Goal: Transaction & Acquisition: Purchase product/service

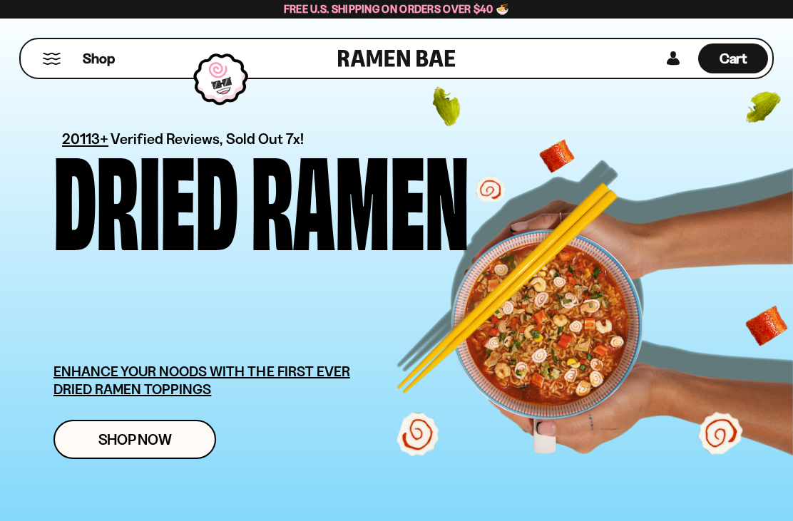
click at [58, 53] on button "Mobile Menu Trigger" at bounding box center [51, 59] width 19 height 12
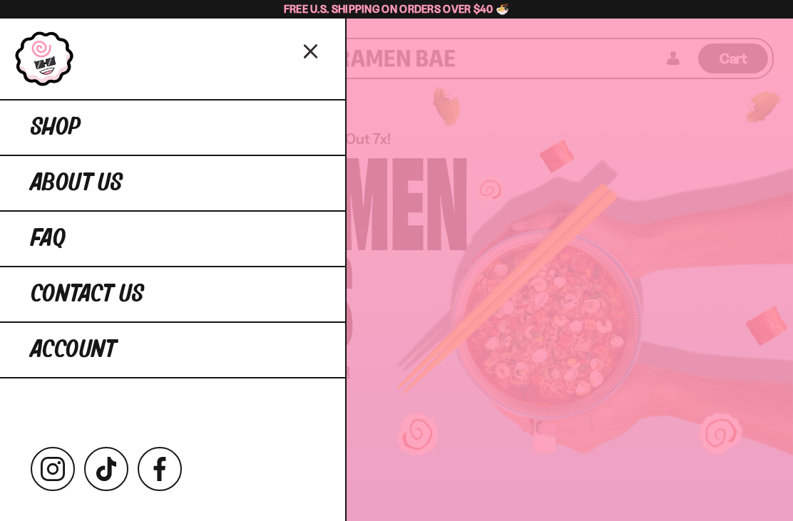
click at [119, 123] on link "Shop" at bounding box center [172, 127] width 345 height 56
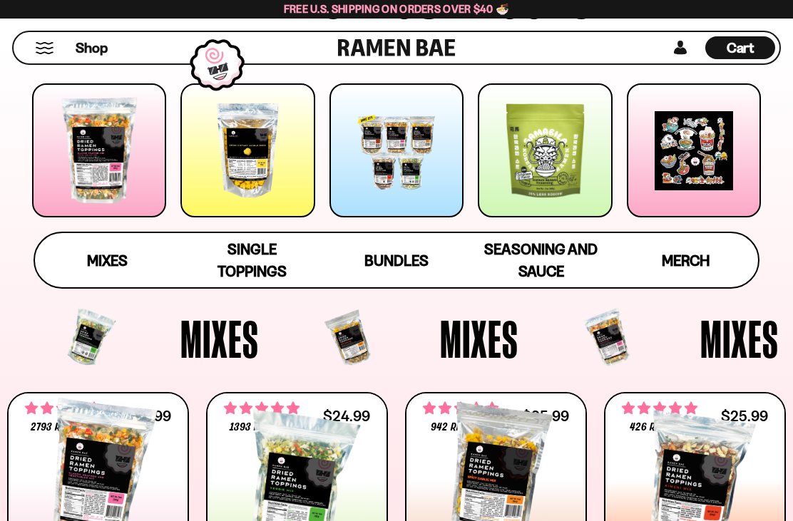
click at [252, 259] on span "Single Toppings" at bounding box center [251, 260] width 69 height 40
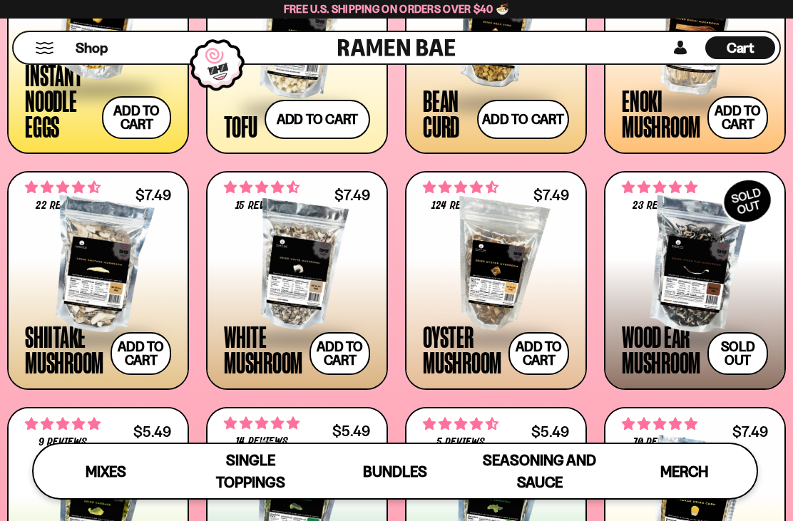
scroll to position [1571, 0]
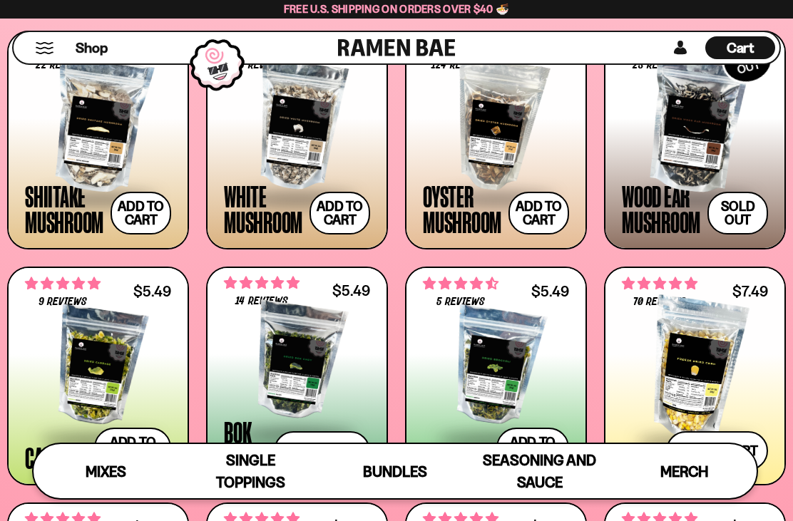
click at [144, 210] on button "Add to cart" at bounding box center [140, 213] width 61 height 43
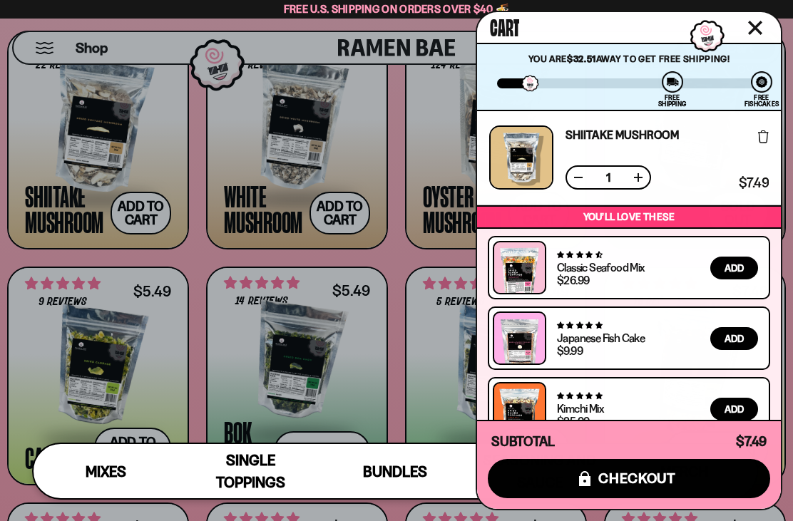
click at [755, 35] on button "Close cart" at bounding box center [754, 27] width 21 height 21
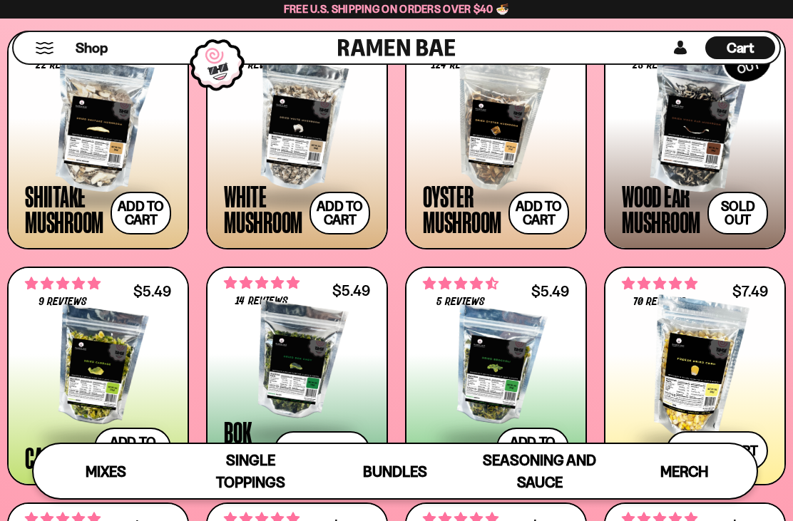
click at [342, 210] on button "Add to cart" at bounding box center [339, 213] width 61 height 43
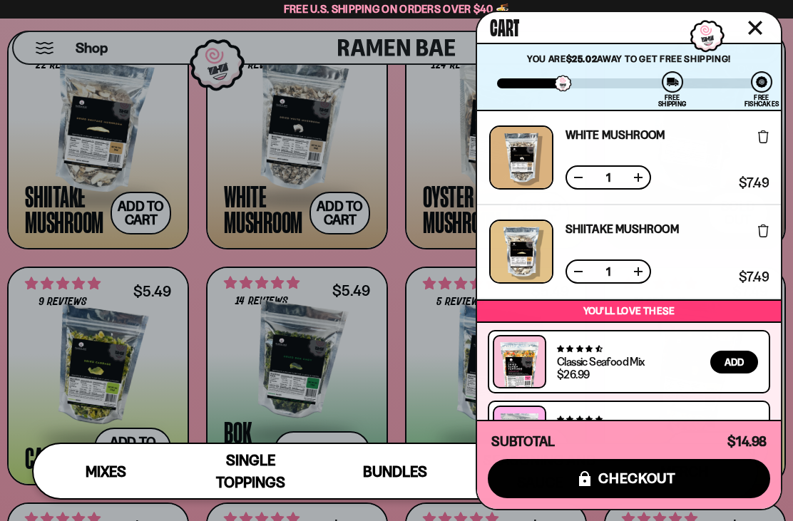
click at [763, 29] on button "Close cart" at bounding box center [754, 27] width 21 height 21
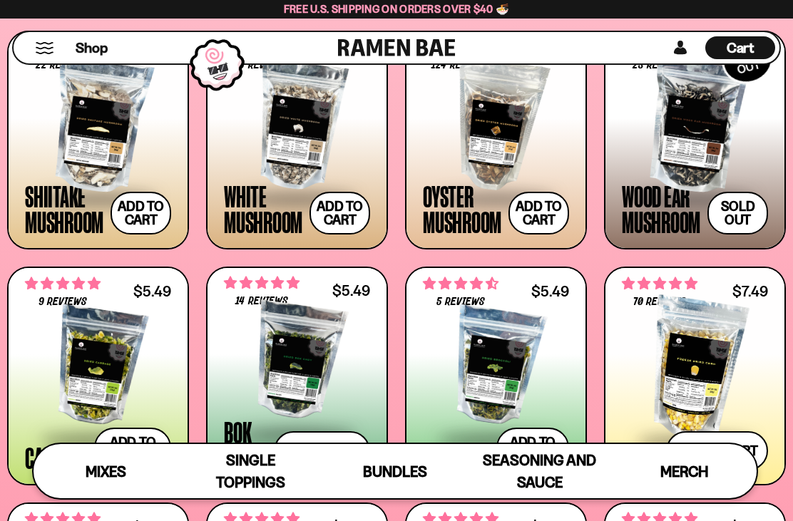
click at [540, 214] on button "Add to cart" at bounding box center [538, 213] width 61 height 43
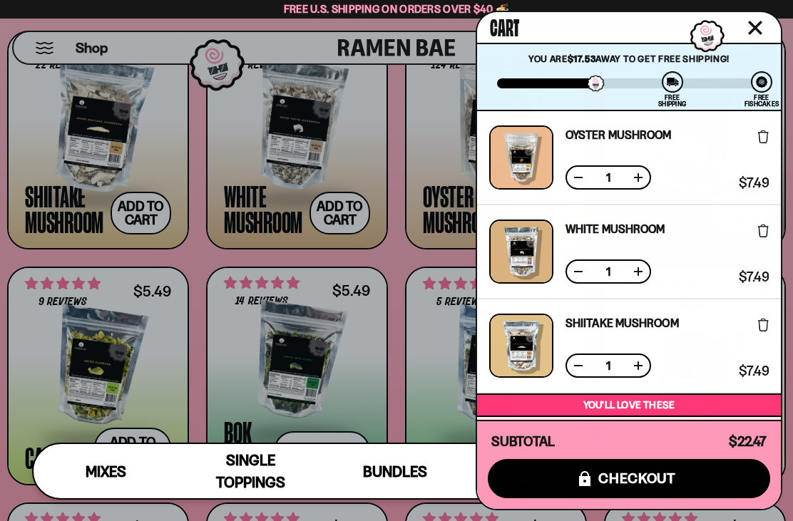
click at [762, 24] on button "Close cart" at bounding box center [754, 27] width 21 height 21
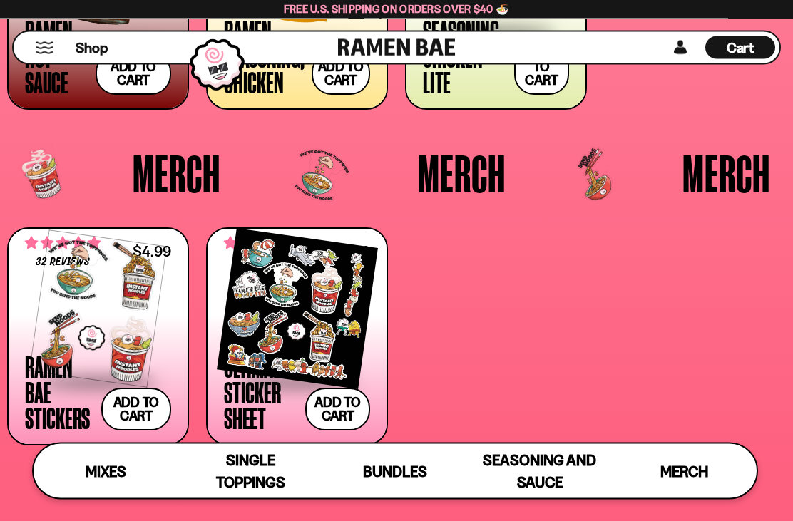
scroll to position [2867, 0]
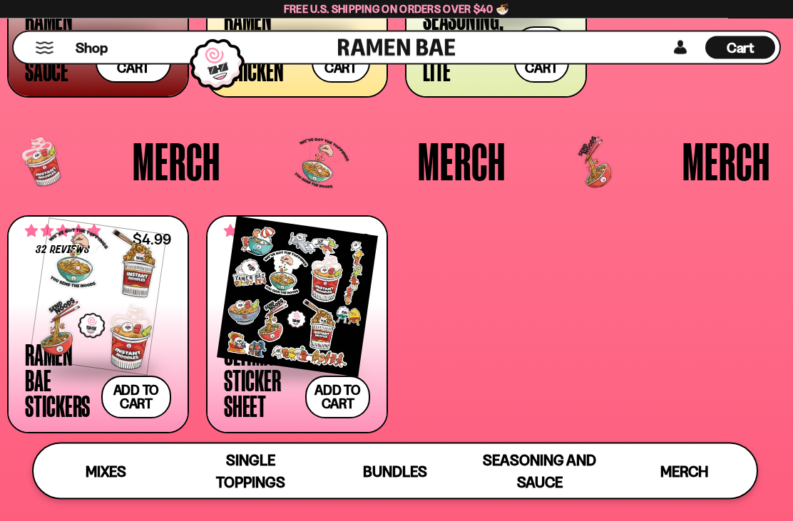
click at [341, 394] on button "Add to cart" at bounding box center [337, 397] width 65 height 43
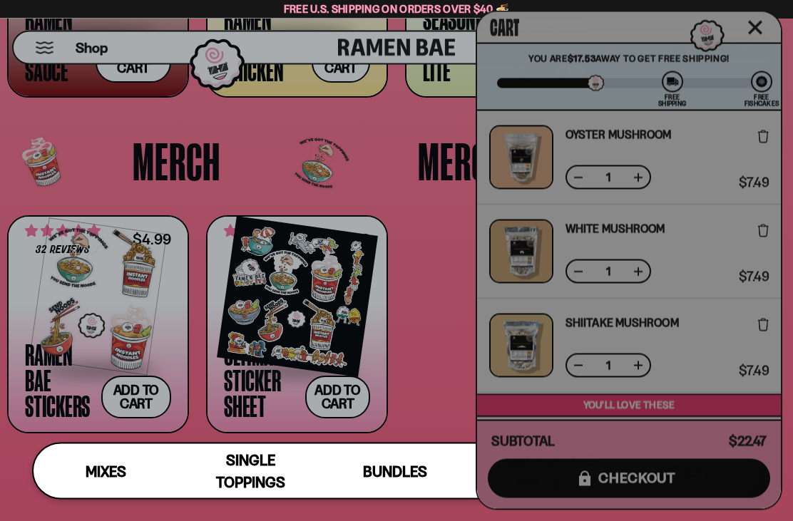
scroll to position [2867, 0]
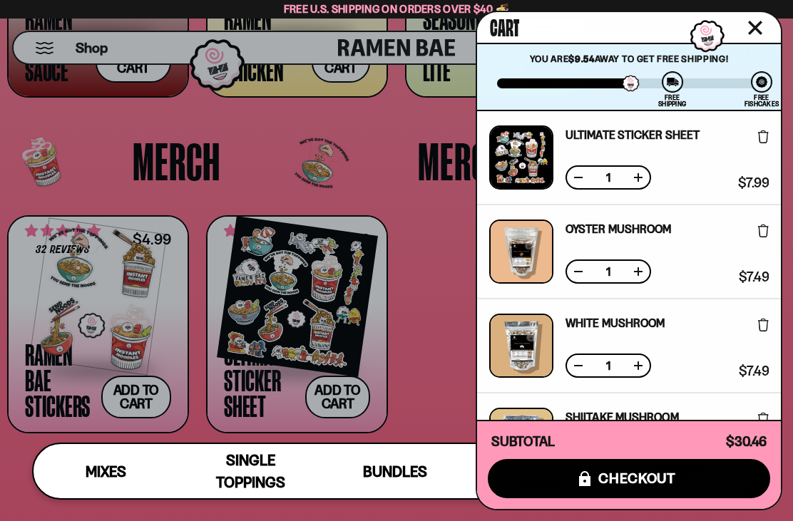
click at [758, 140] on icon at bounding box center [763, 136] width 11 height 13
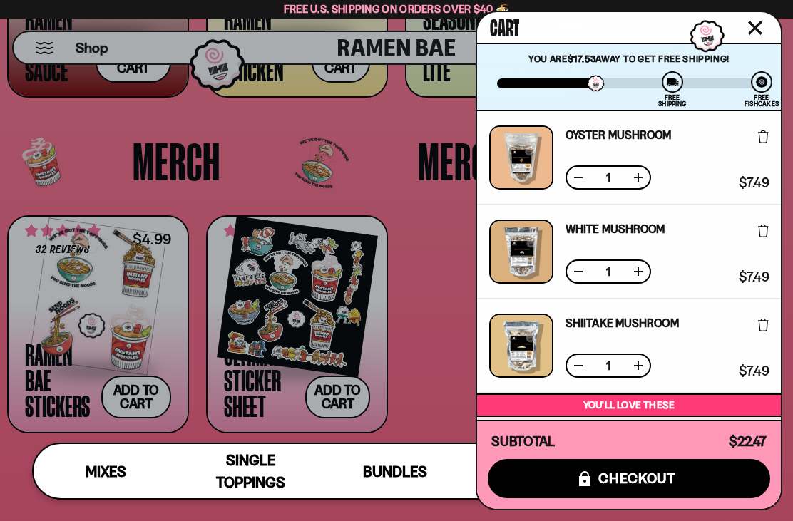
scroll to position [0, 0]
click at [756, 30] on icon "Close cart" at bounding box center [754, 27] width 13 height 13
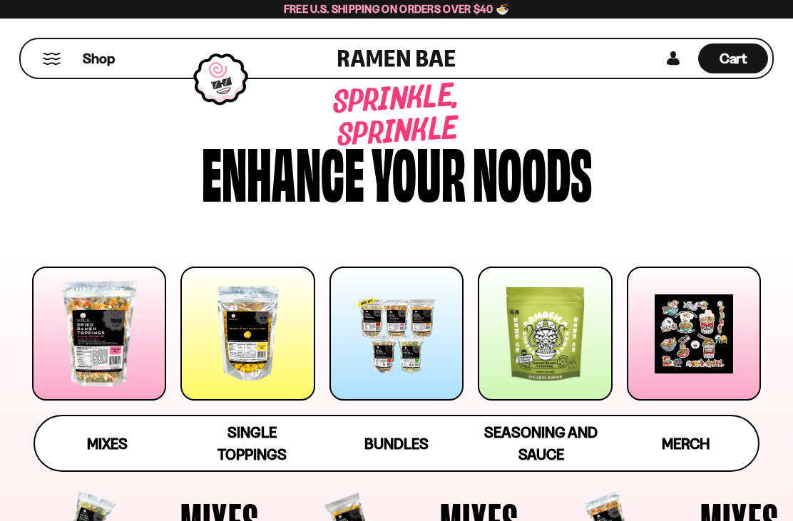
click at [264, 429] on span "Single Toppings" at bounding box center [251, 443] width 69 height 40
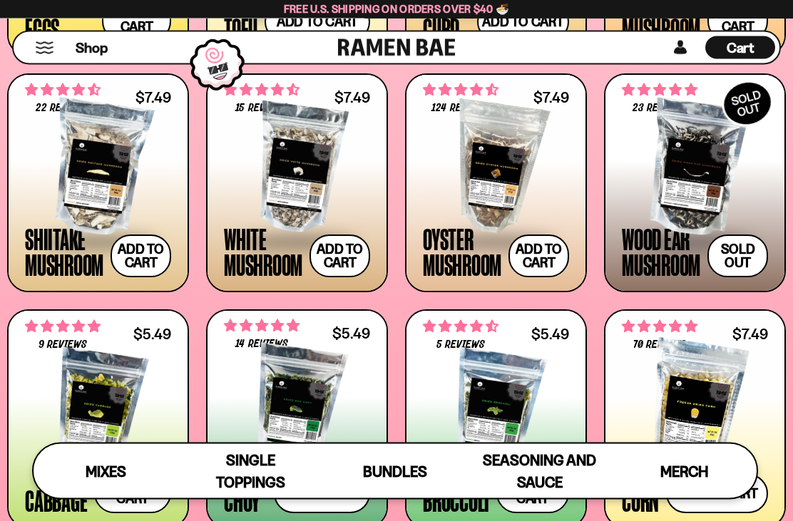
scroll to position [1530, 0]
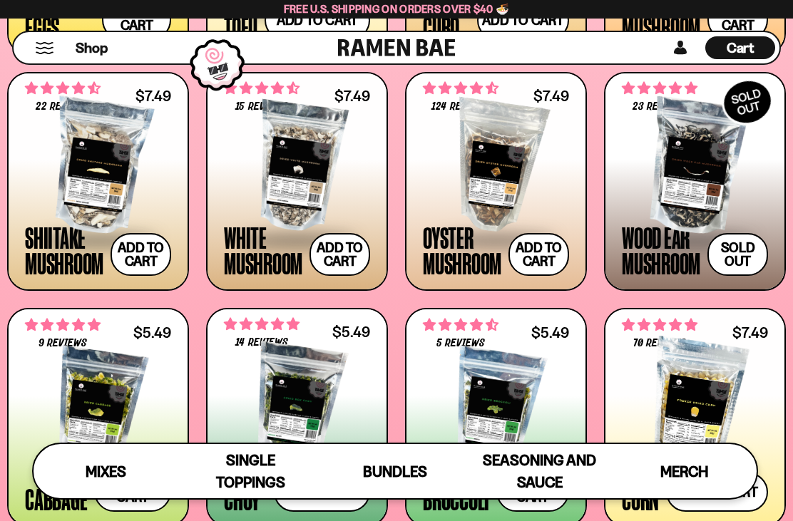
click at [718, 240] on button "Sold out" at bounding box center [737, 254] width 61 height 43
click at [674, 225] on span at bounding box center [694, 240] width 146 height 50
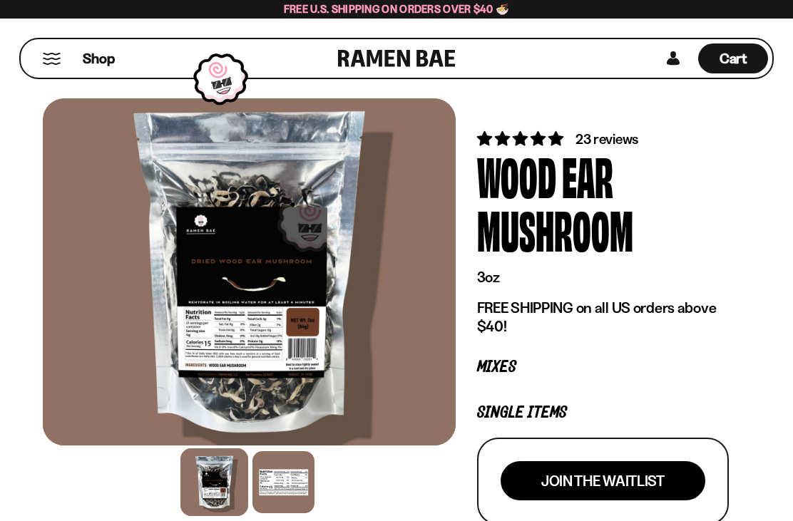
click at [621, 137] on span "23 reviews" at bounding box center [606, 138] width 63 height 17
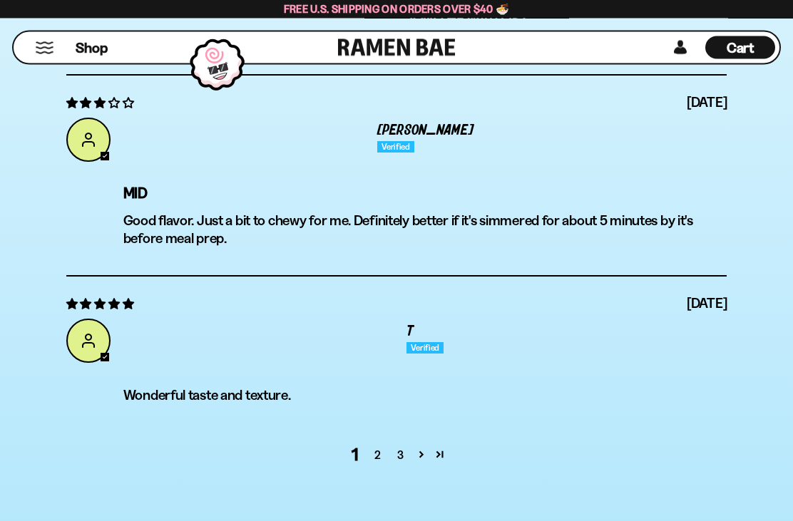
scroll to position [4608, 0]
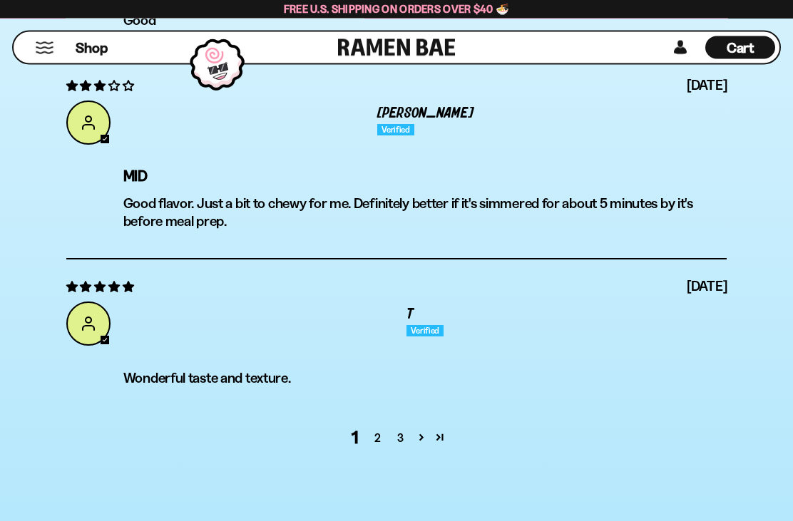
click at [374, 438] on link "2" at bounding box center [377, 438] width 23 height 17
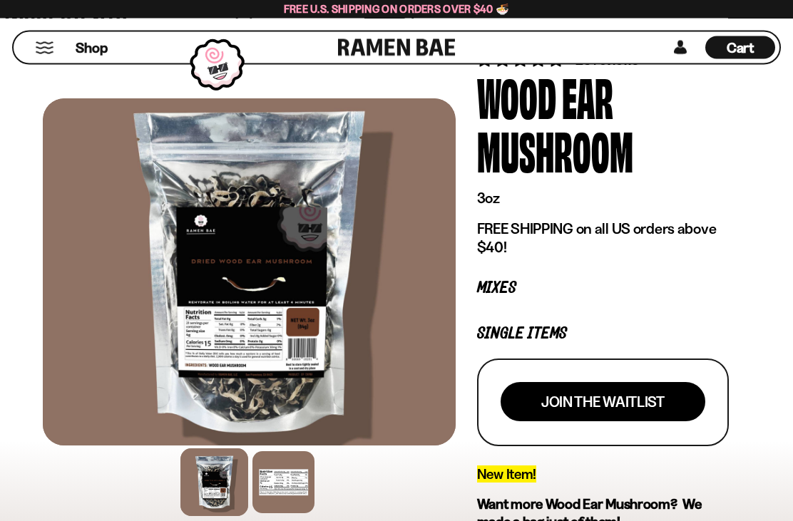
scroll to position [0, 0]
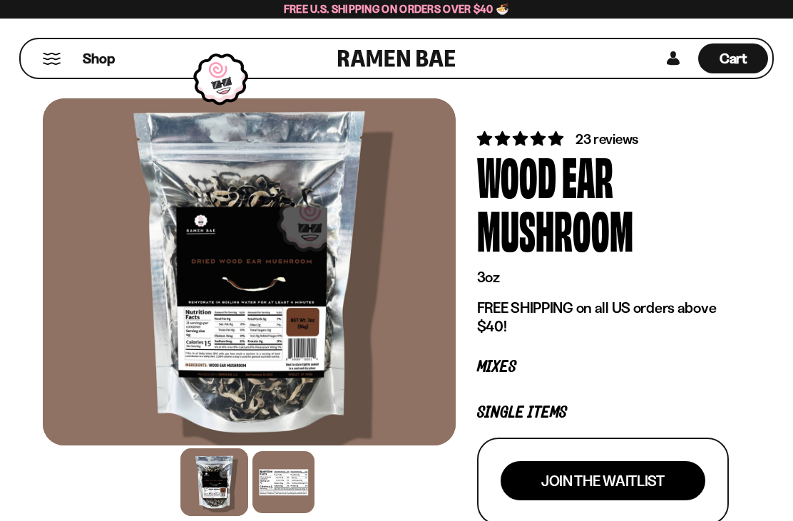
click at [619, 141] on span "23 reviews" at bounding box center [606, 138] width 63 height 17
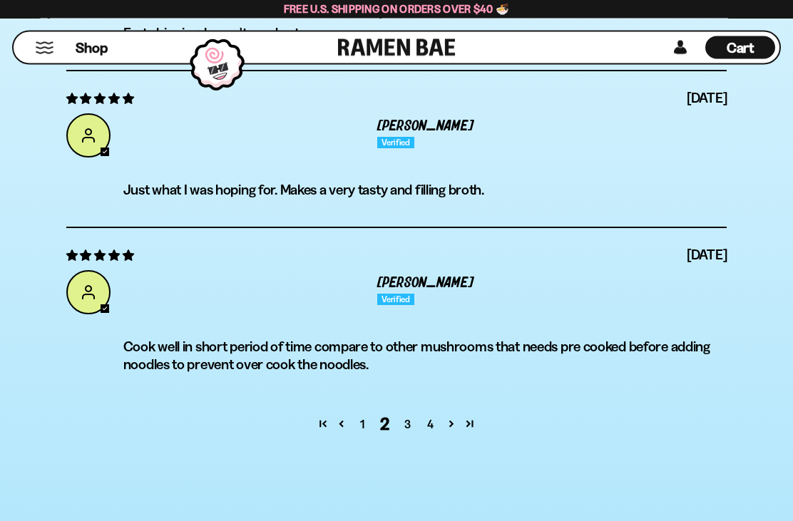
scroll to position [4623, 0]
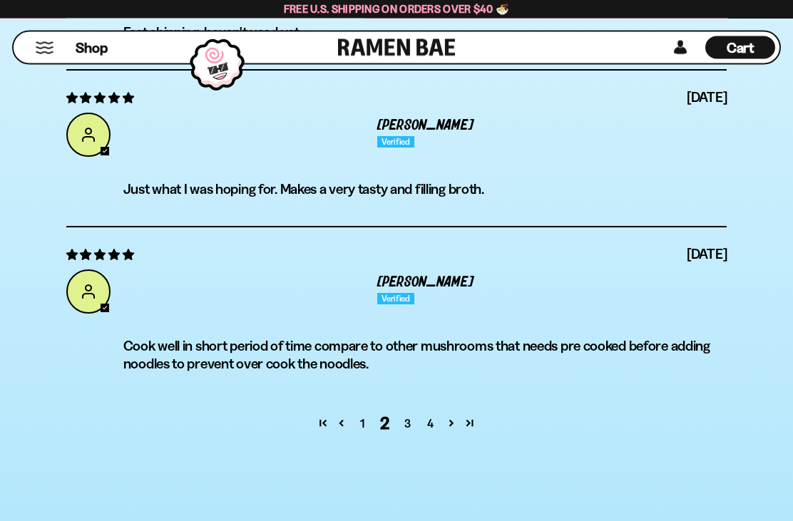
click at [407, 425] on link "3" at bounding box center [407, 424] width 23 height 17
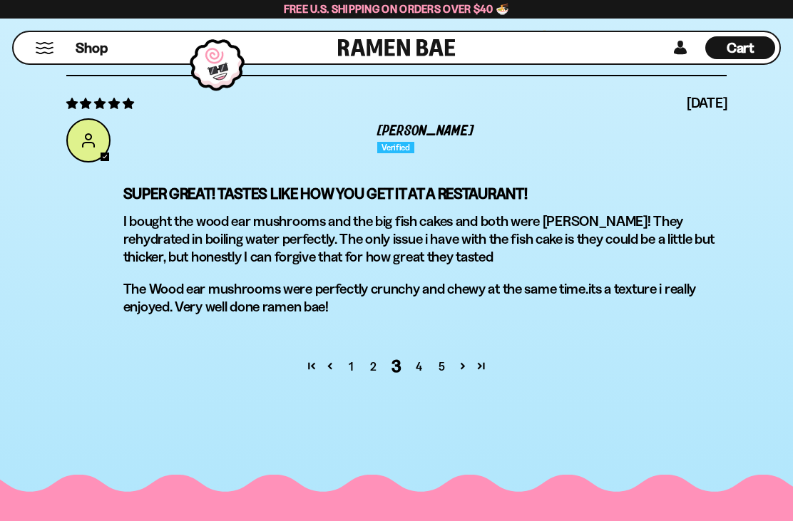
scroll to position [4769, 0]
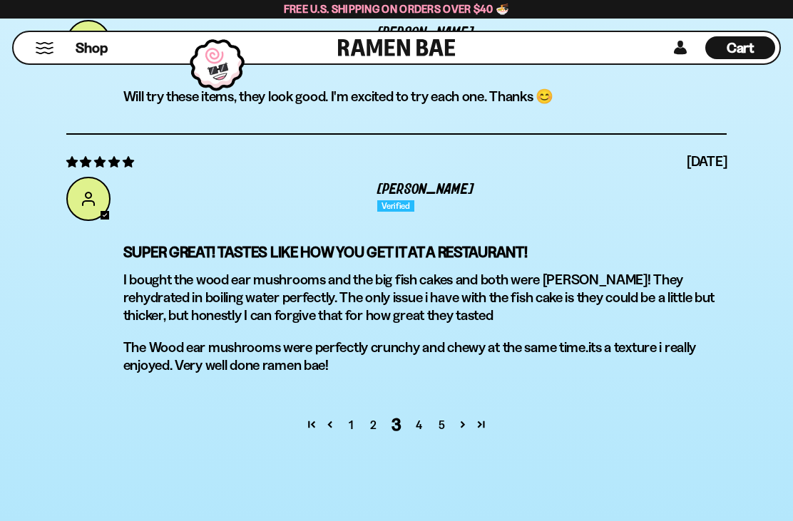
click at [414, 416] on link "4" at bounding box center [419, 424] width 23 height 17
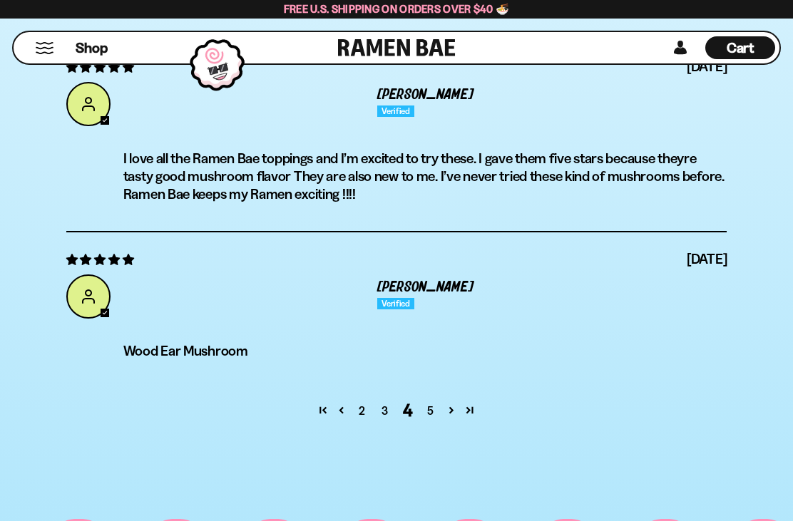
click at [430, 406] on link "5" at bounding box center [430, 410] width 23 height 17
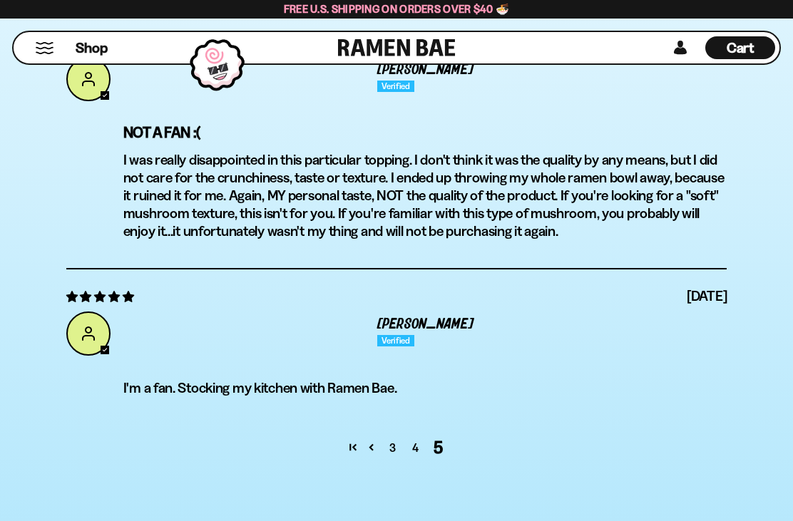
scroll to position [4318, 0]
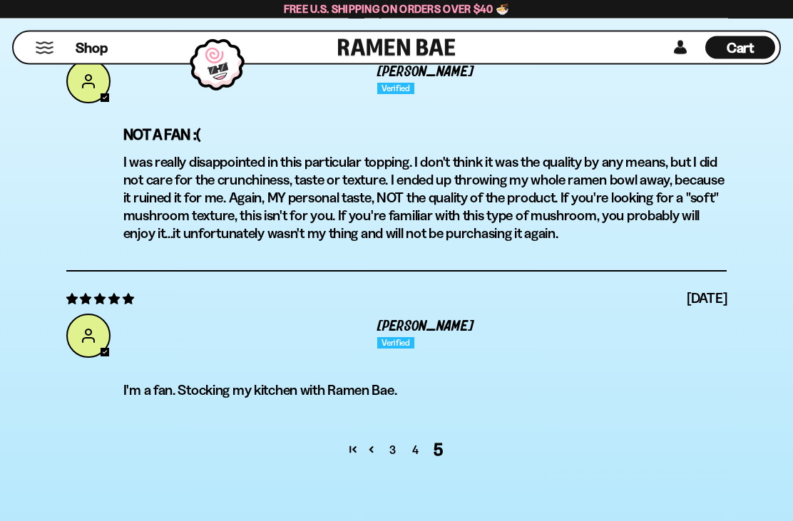
click at [371, 445] on link "Page 4" at bounding box center [371, 449] width 19 height 19
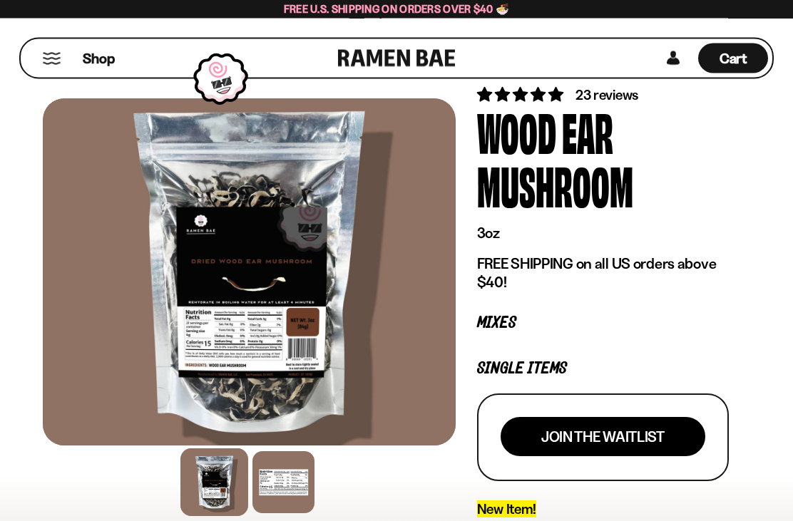
scroll to position [0, 0]
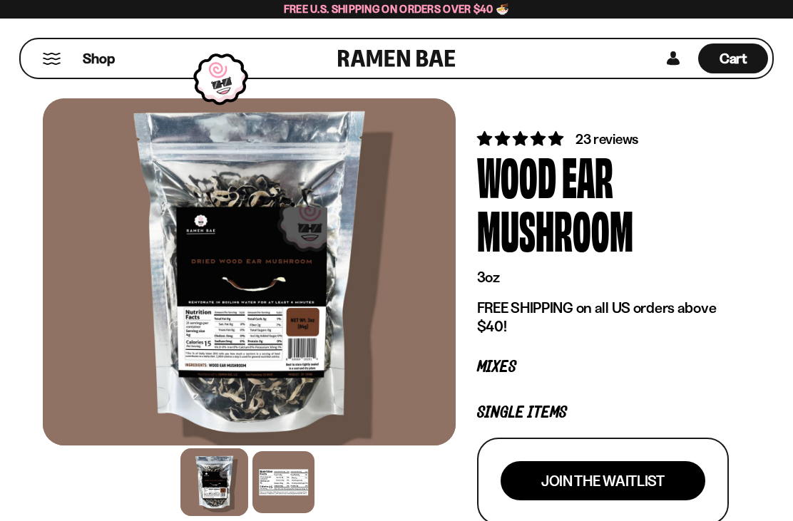
click at [61, 54] on button "Mobile Menu Trigger" at bounding box center [51, 59] width 19 height 12
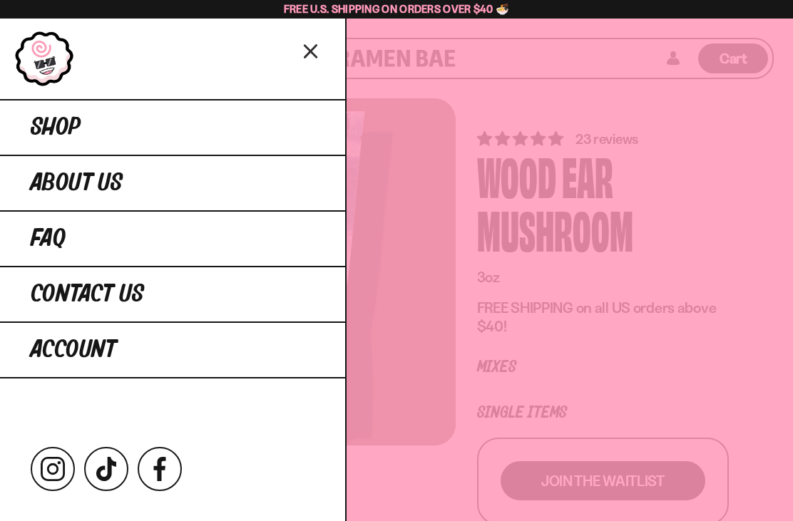
click at [94, 123] on link "Shop" at bounding box center [172, 127] width 345 height 56
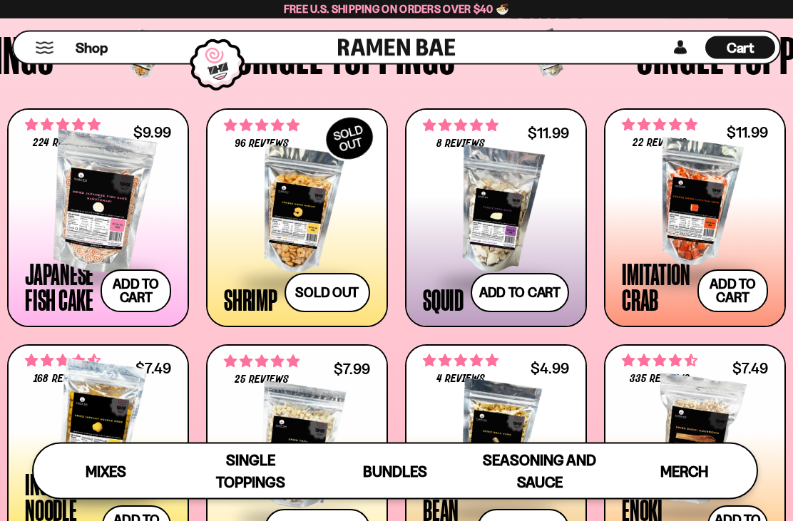
scroll to position [1021, 0]
click at [693, 210] on div at bounding box center [694, 203] width 146 height 143
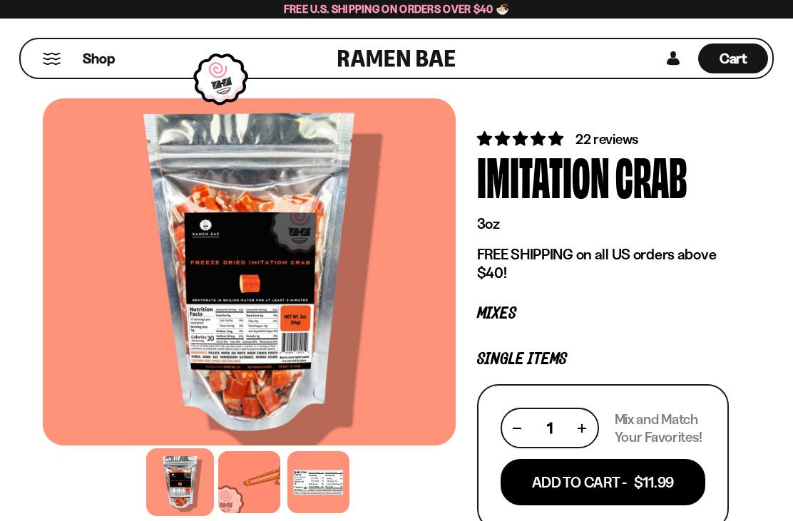
click at [262, 492] on div at bounding box center [249, 482] width 62 height 62
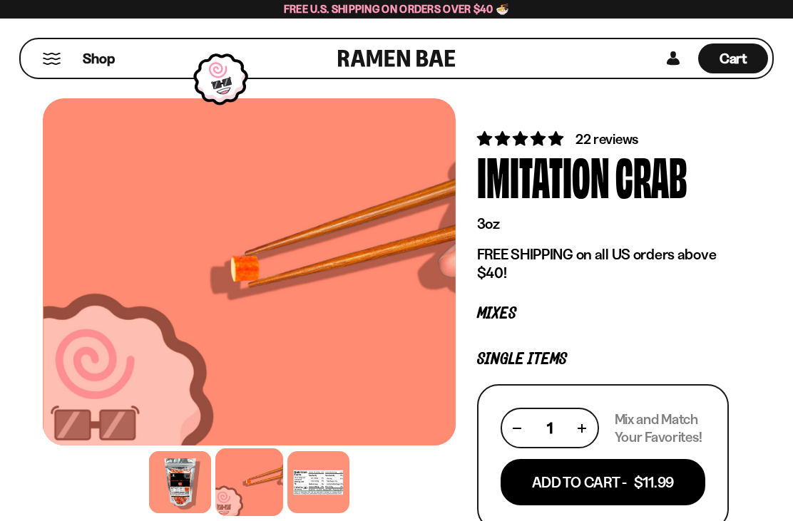
click at [321, 495] on div at bounding box center [318, 482] width 62 height 62
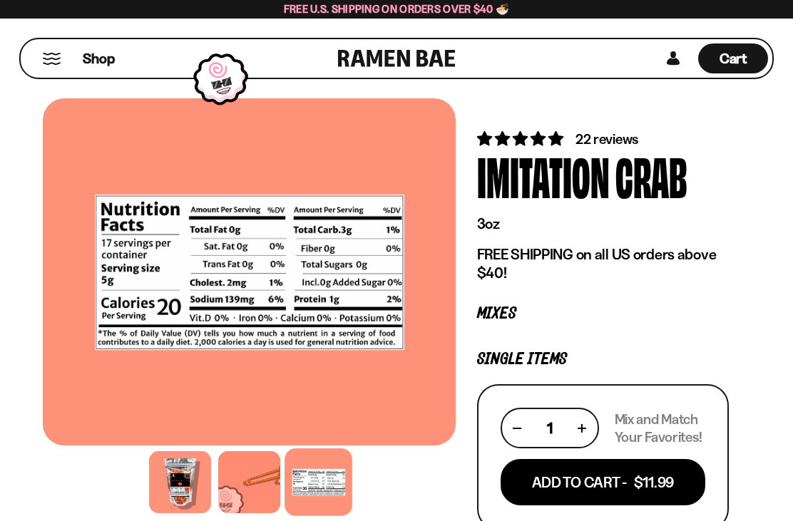
click at [255, 493] on div at bounding box center [249, 482] width 62 height 62
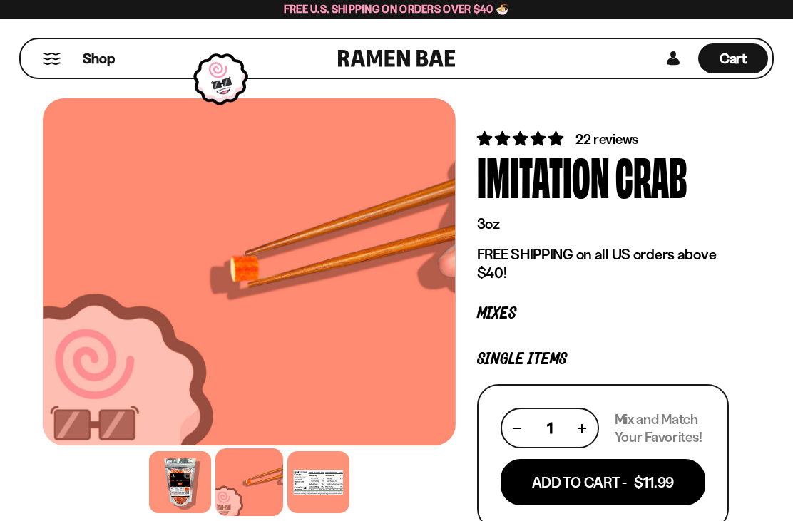
click at [745, 53] on span "Cart" at bounding box center [733, 58] width 28 height 17
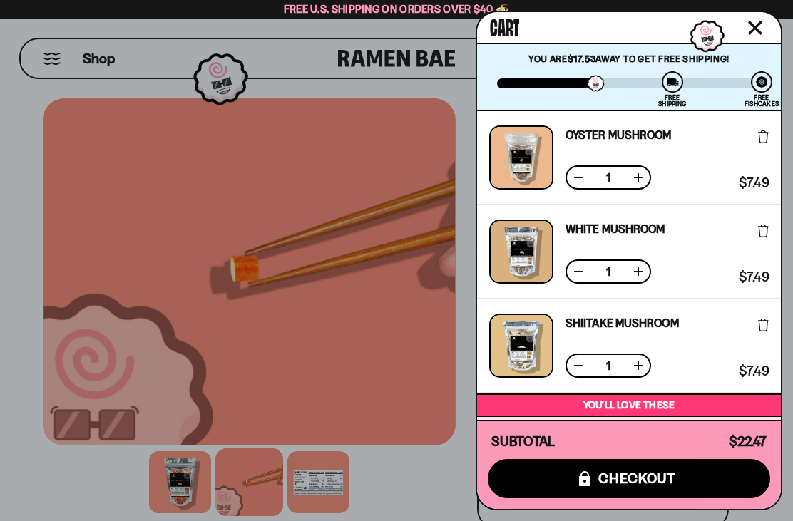
click at [646, 475] on span "checkout" at bounding box center [637, 478] width 78 height 16
